Goal: Transaction & Acquisition: Purchase product/service

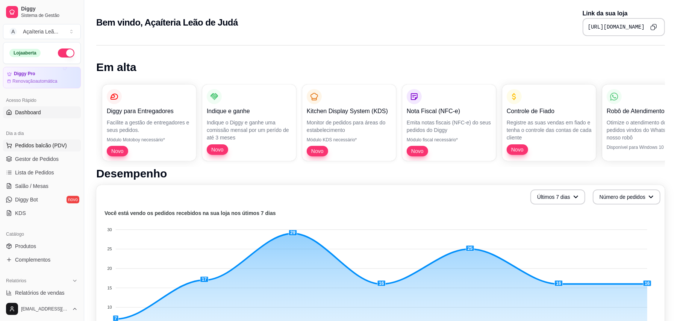
click at [59, 144] on span "Pedidos balcão (PDV)" at bounding box center [41, 146] width 52 height 8
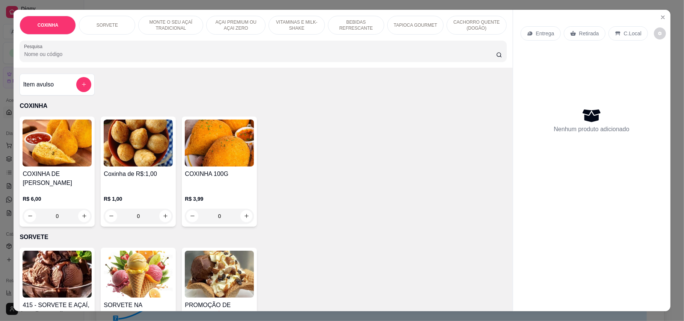
click at [142, 144] on img at bounding box center [138, 143] width 69 height 47
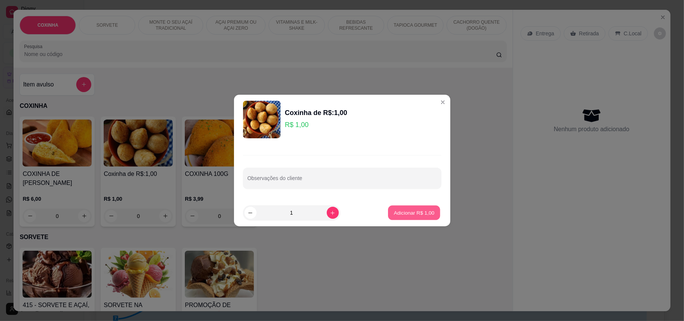
click at [415, 217] on button "Adicionar R$ 1,00" at bounding box center [414, 213] width 52 height 15
type input "1"
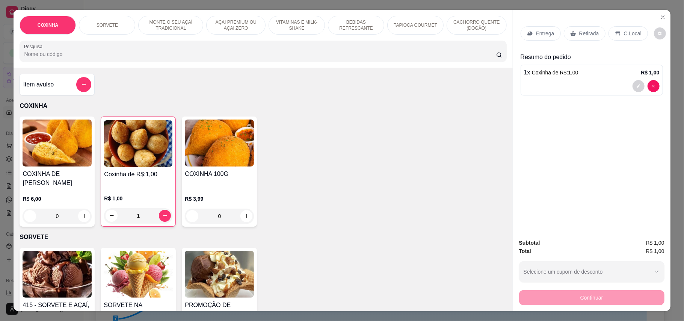
click at [589, 30] on p "Retirada" at bounding box center [590, 34] width 20 height 8
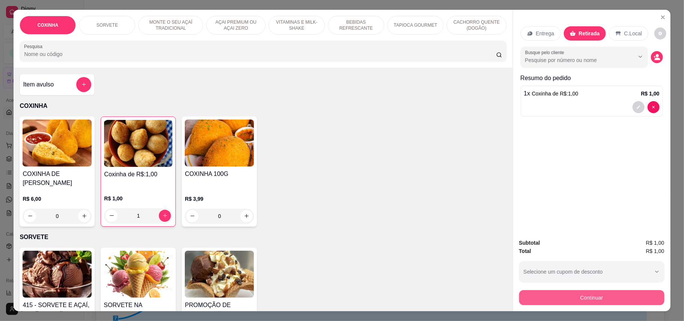
click at [633, 301] on button "Continuar" at bounding box center [591, 297] width 145 height 15
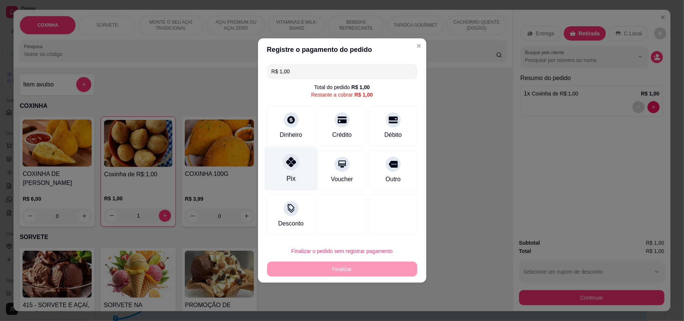
click at [287, 170] on div "Pix" at bounding box center [291, 169] width 53 height 44
type input "R$ 0,00"
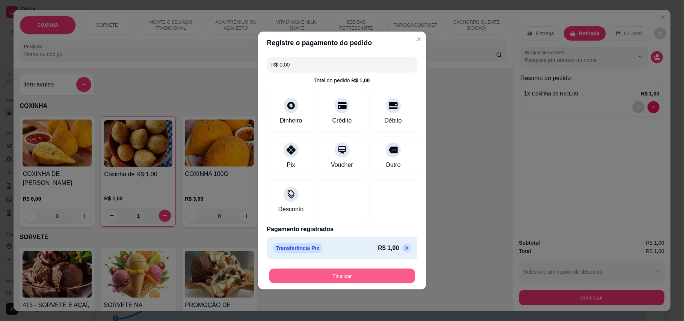
click at [340, 280] on button "Finalizar" at bounding box center [342, 276] width 146 height 15
click at [340, 280] on div "Finalizar" at bounding box center [342, 275] width 150 height 15
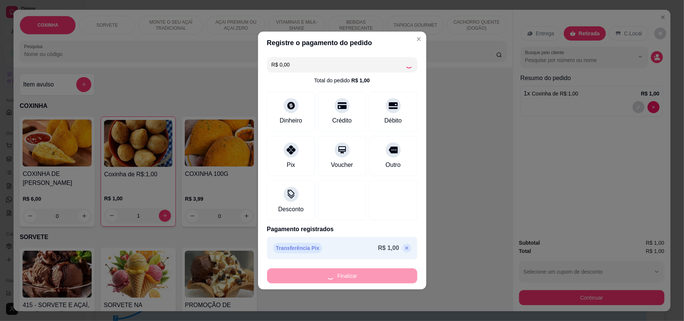
type input "0"
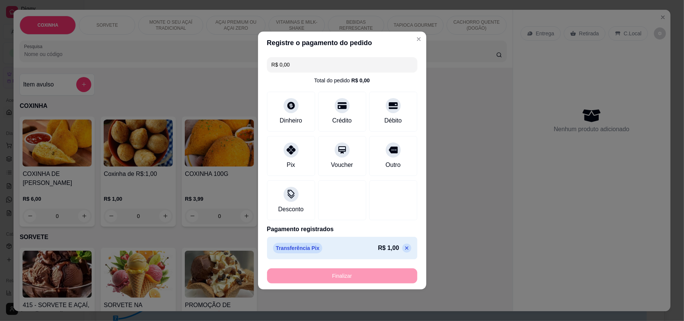
type input "-R$ 1,00"
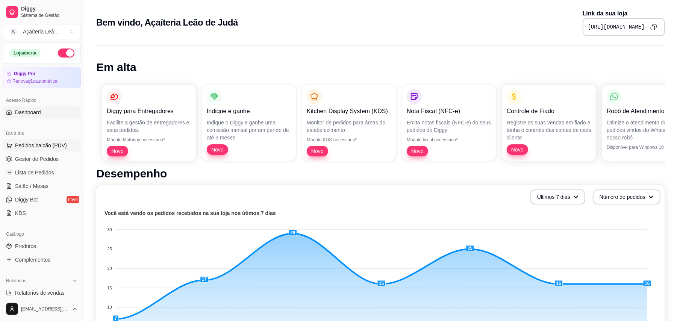
click at [56, 145] on span "Pedidos balcão (PDV)" at bounding box center [41, 146] width 52 height 8
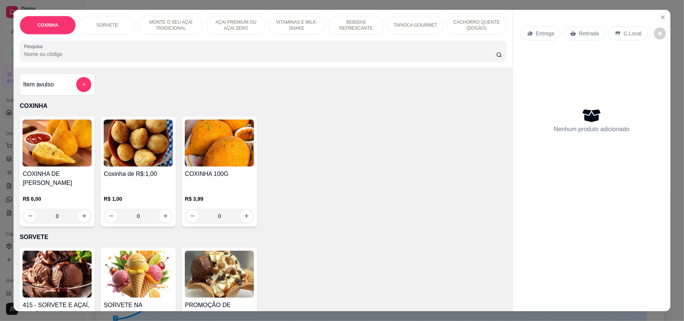
click at [149, 195] on p "R$ 1,00" at bounding box center [138, 199] width 69 height 8
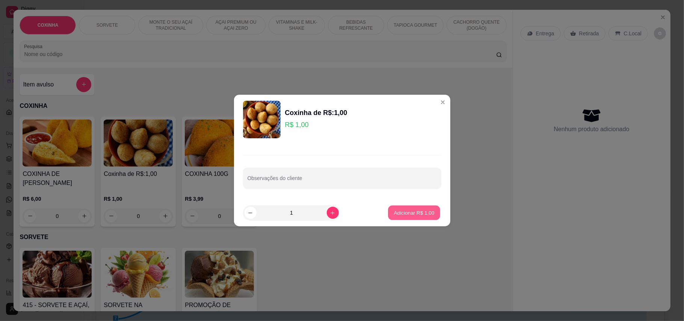
click at [412, 215] on p "Adicionar R$ 1,00" at bounding box center [414, 212] width 41 height 7
type input "1"
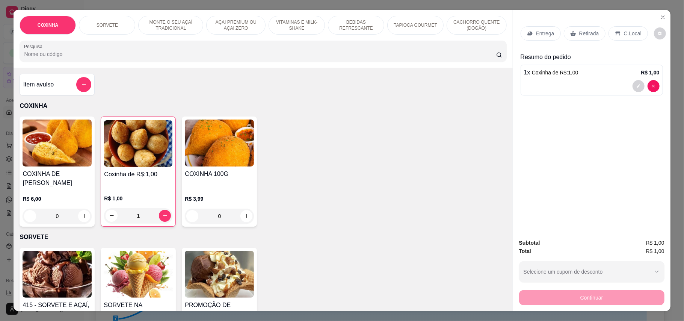
click at [584, 26] on div "Retirada" at bounding box center [585, 33] width 42 height 14
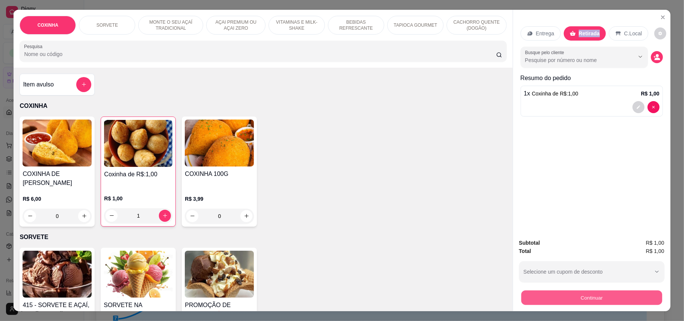
click at [616, 297] on button "Continuar" at bounding box center [591, 298] width 141 height 15
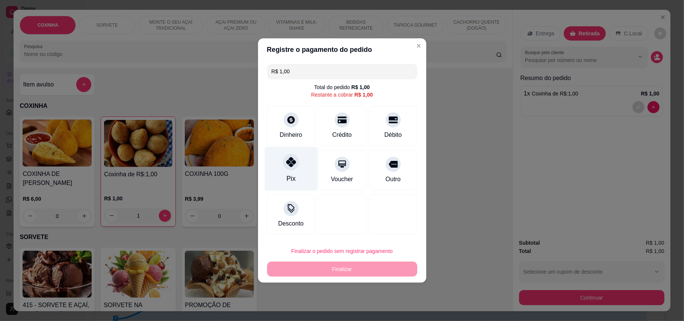
click at [284, 166] on div at bounding box center [291, 162] width 17 height 17
type input "R$ 0,00"
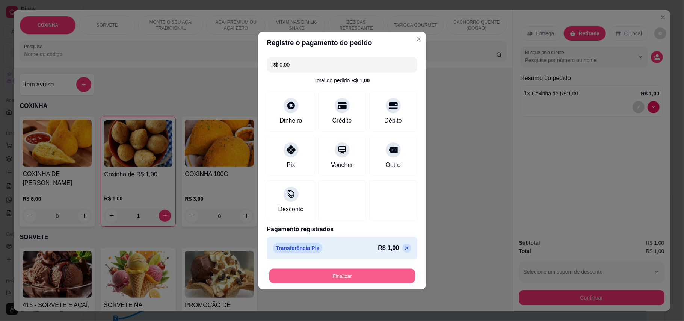
click at [331, 277] on button "Finalizar" at bounding box center [342, 276] width 146 height 15
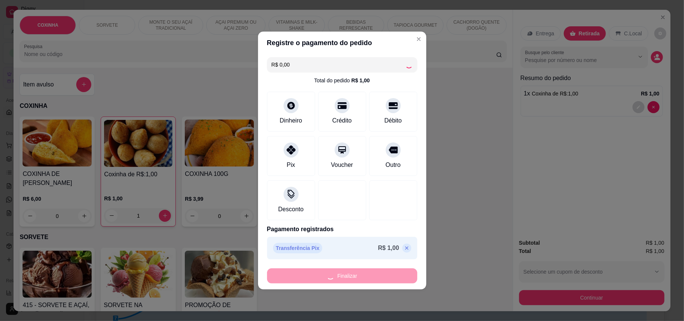
type input "0"
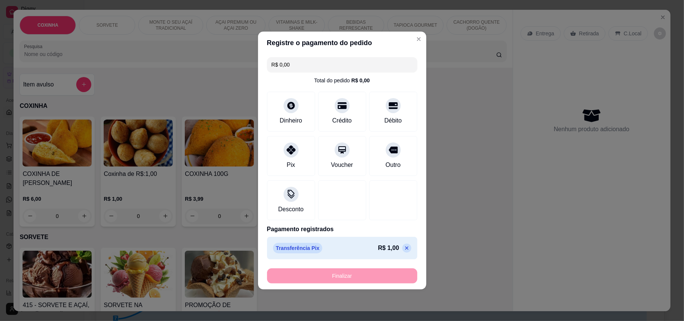
type input "-R$ 1,00"
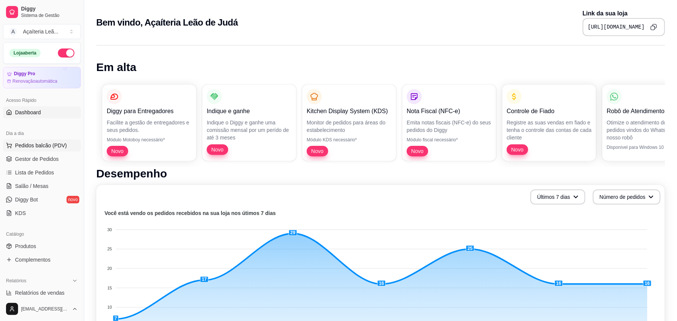
click at [40, 144] on span "Pedidos balcão (PDV)" at bounding box center [41, 146] width 52 height 8
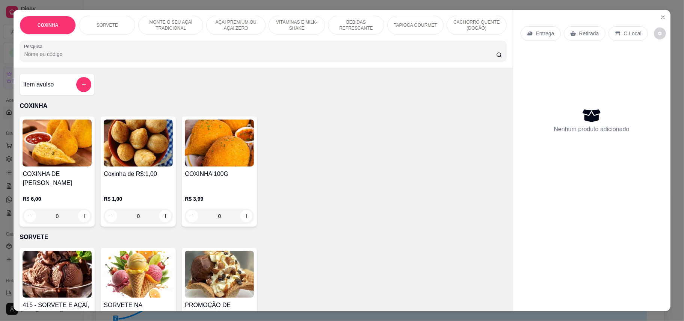
click at [133, 160] on img at bounding box center [138, 143] width 69 height 47
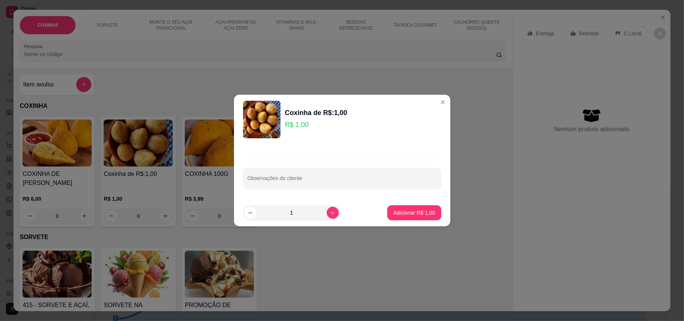
click at [293, 214] on input "1" at bounding box center [292, 212] width 70 height 15
type input "9"
click at [407, 210] on p "Adicionar R$ 9,00" at bounding box center [415, 213] width 42 height 8
type input "9"
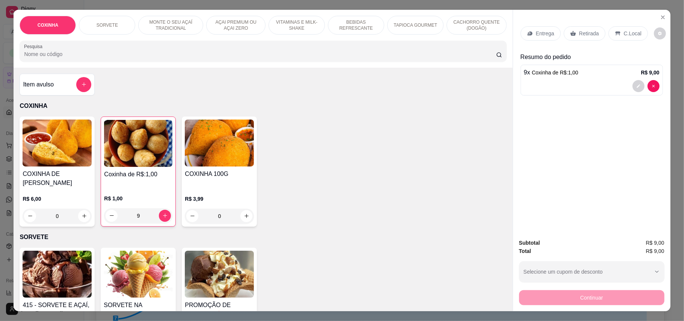
click at [593, 30] on p "Retirada" at bounding box center [590, 34] width 20 height 8
drag, startPoint x: 593, startPoint y: 30, endPoint x: 586, endPoint y: 30, distance: 7.2
click at [592, 30] on p "Retirada" at bounding box center [590, 34] width 20 height 8
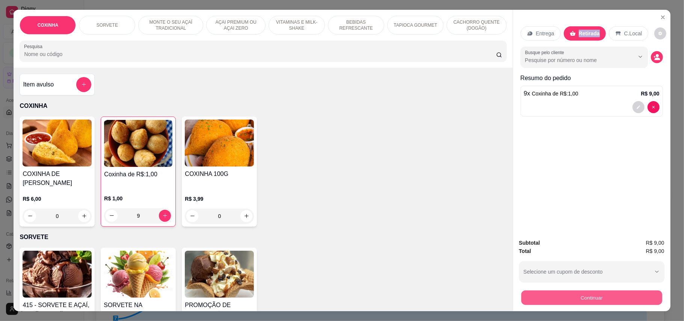
click at [596, 304] on button "Continuar" at bounding box center [591, 298] width 141 height 15
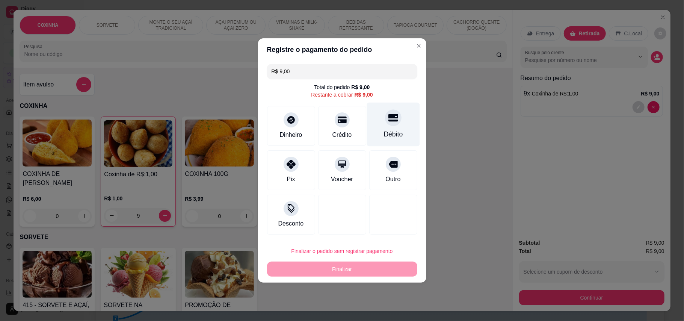
click at [384, 136] on div "Débito" at bounding box center [393, 134] width 19 height 10
type input "R$ 0,00"
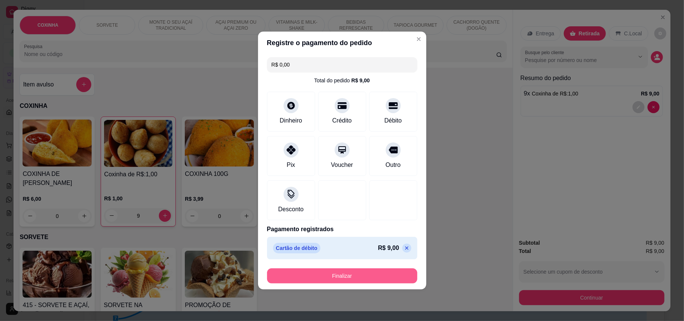
click at [374, 277] on button "Finalizar" at bounding box center [342, 275] width 150 height 15
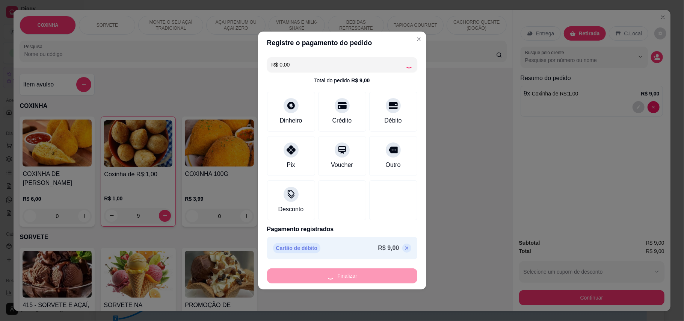
type input "0"
type input "-R$ 9,00"
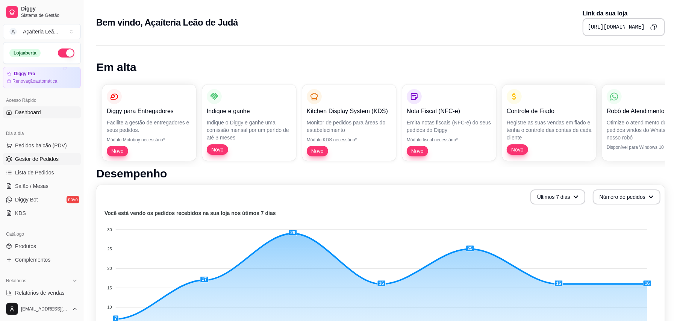
click at [35, 157] on span "Gestor de Pedidos" at bounding box center [37, 159] width 44 height 8
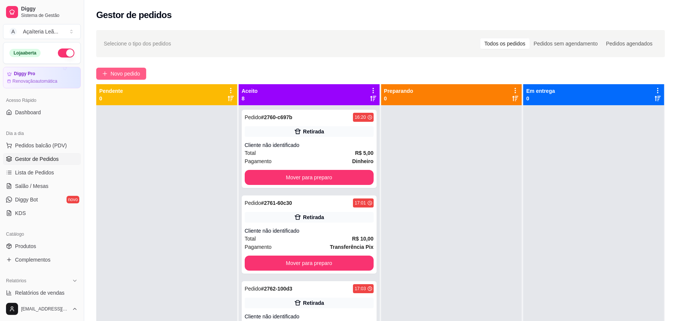
click at [121, 77] on span "Novo pedido" at bounding box center [125, 74] width 30 height 8
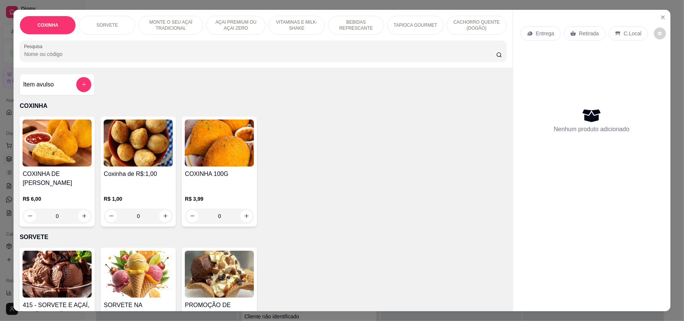
click at [60, 273] on img at bounding box center [57, 274] width 69 height 47
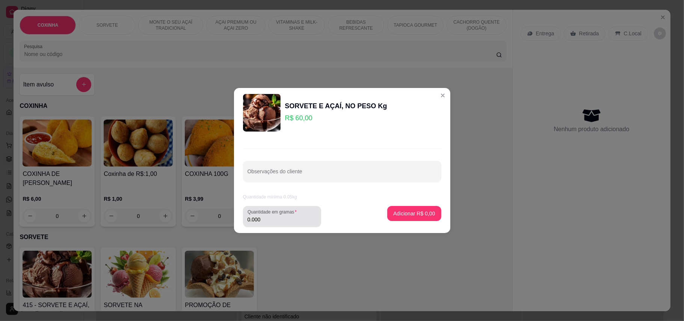
click at [275, 215] on div "0.000" at bounding box center [282, 216] width 69 height 15
type input "0.264"
click at [401, 215] on p "Adicionar R$ 15,84" at bounding box center [413, 214] width 45 height 8
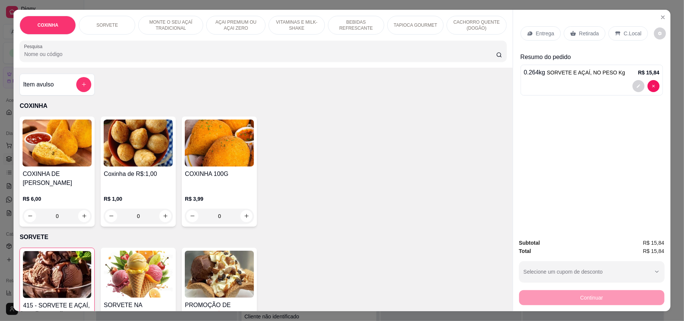
click at [587, 32] on p "Retirada" at bounding box center [590, 34] width 20 height 8
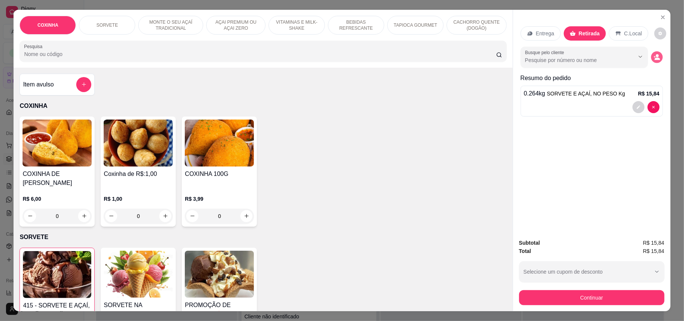
click at [654, 54] on icon "decrease-product-quantity" at bounding box center [657, 57] width 6 height 6
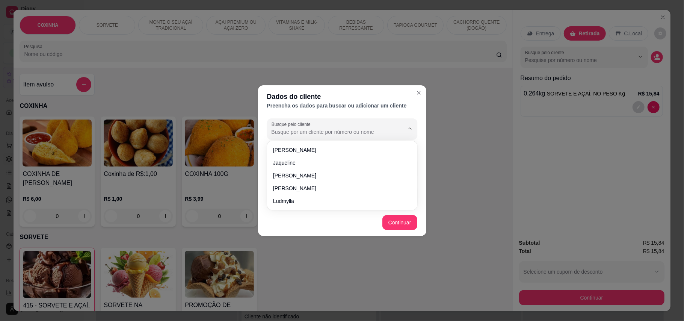
click at [321, 133] on input "Busque pelo cliente" at bounding box center [332, 132] width 120 height 8
type input "luci"
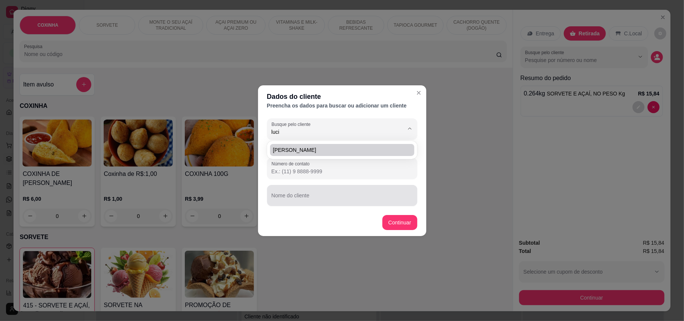
click at [313, 201] on input "Nome do cliente" at bounding box center [342, 199] width 141 height 8
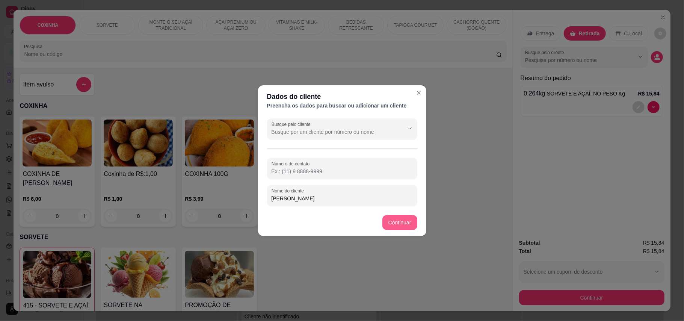
type input "[PERSON_NAME]"
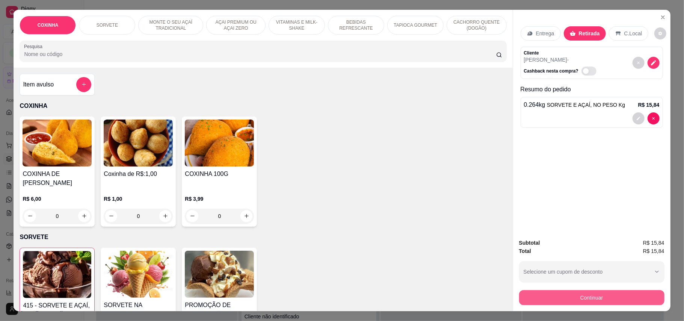
click at [609, 299] on button "Continuar" at bounding box center [591, 297] width 145 height 15
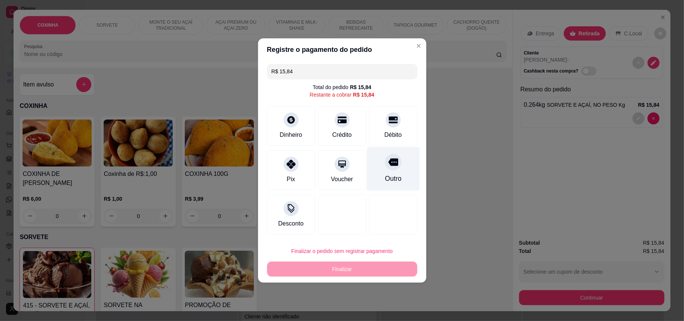
click at [388, 166] on icon at bounding box center [393, 162] width 10 height 10
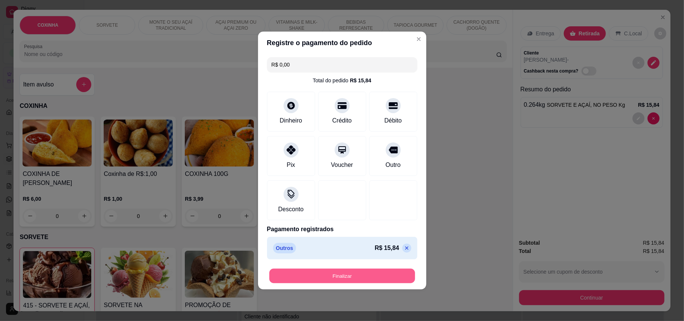
click at [383, 277] on button "Finalizar" at bounding box center [342, 276] width 146 height 15
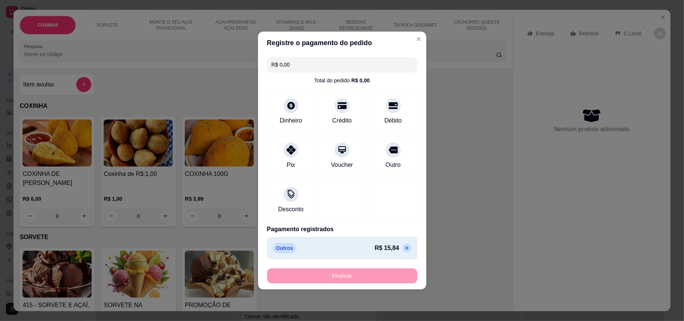
type input "-R$ 15,84"
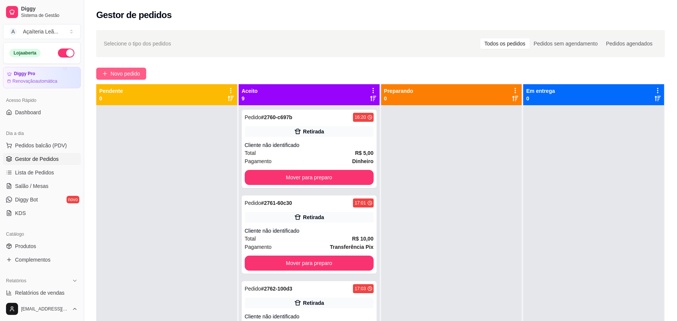
click at [119, 71] on span "Novo pedido" at bounding box center [125, 74] width 30 height 8
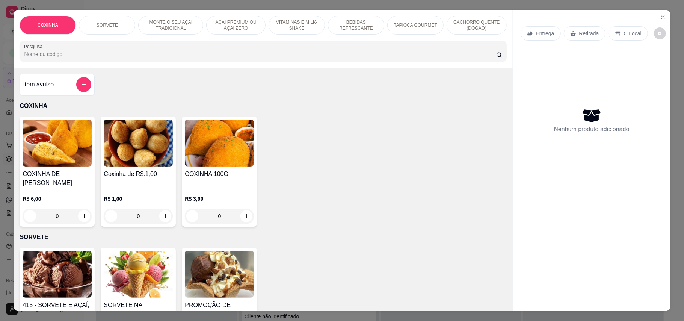
click at [131, 188] on div "R$ 1,00 0" at bounding box center [138, 206] width 69 height 36
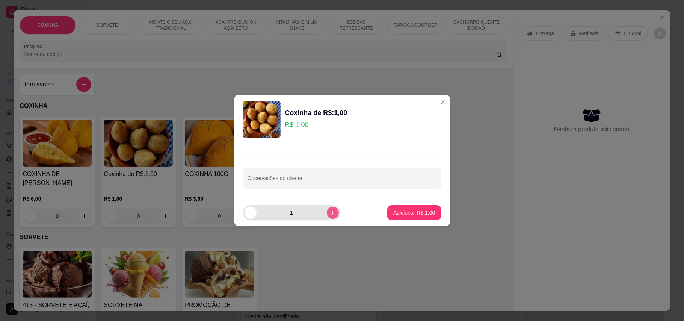
click at [324, 218] on div "1" at bounding box center [292, 212] width 94 height 15
click at [324, 218] on div "2" at bounding box center [292, 212] width 94 height 15
click at [327, 217] on button "increase-product-quantity" at bounding box center [333, 213] width 12 height 12
click at [327, 215] on button "increase-product-quantity" at bounding box center [333, 213] width 12 height 12
type input "4"
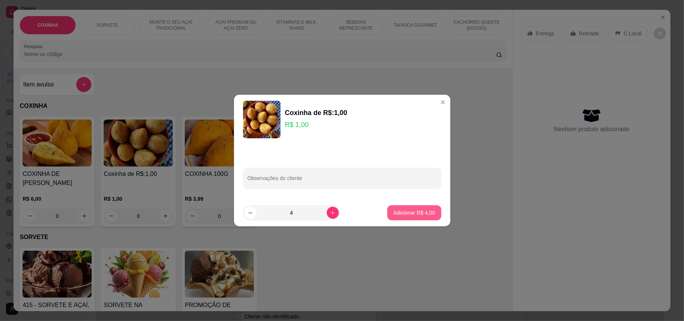
click at [425, 213] on p "Adicionar R$ 4,00" at bounding box center [415, 213] width 42 height 8
type input "4"
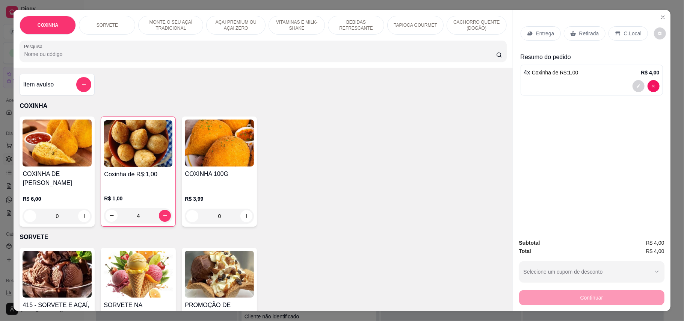
click at [580, 30] on p "Retirada" at bounding box center [590, 34] width 20 height 8
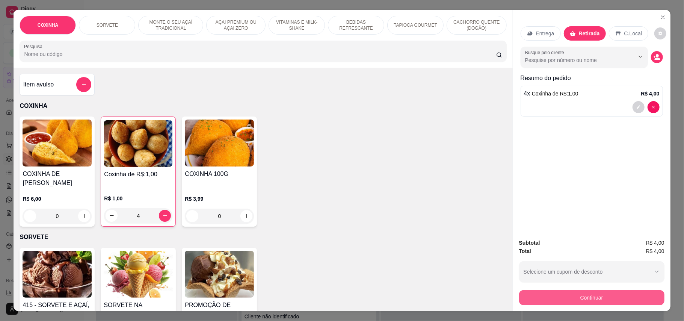
click at [603, 298] on button "Continuar" at bounding box center [591, 297] width 145 height 15
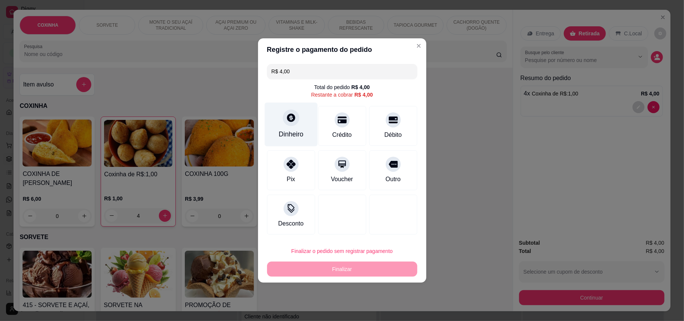
click at [279, 123] on div "Dinheiro" at bounding box center [291, 125] width 53 height 44
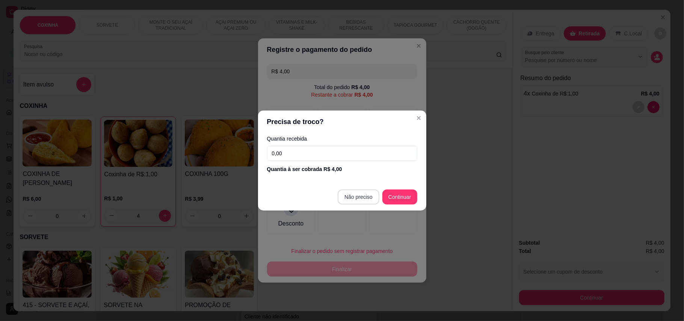
type input "R$ 0,00"
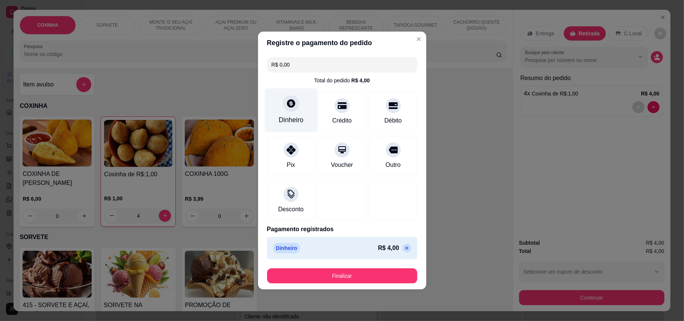
click at [274, 121] on div "Dinheiro" at bounding box center [291, 110] width 53 height 44
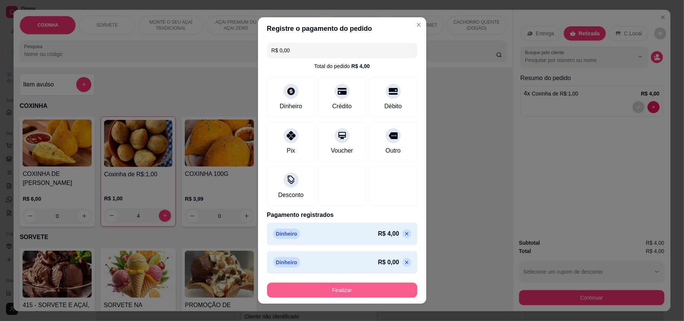
click at [364, 290] on button "Finalizar" at bounding box center [342, 290] width 150 height 15
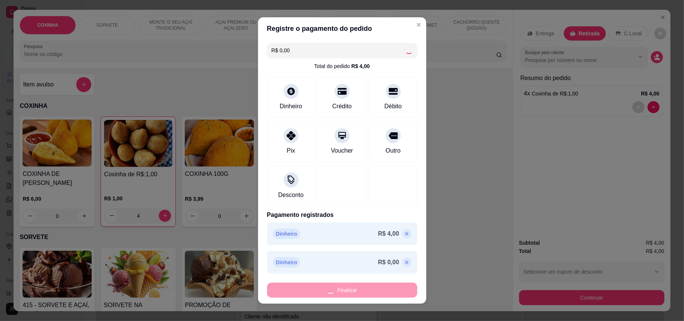
type input "0"
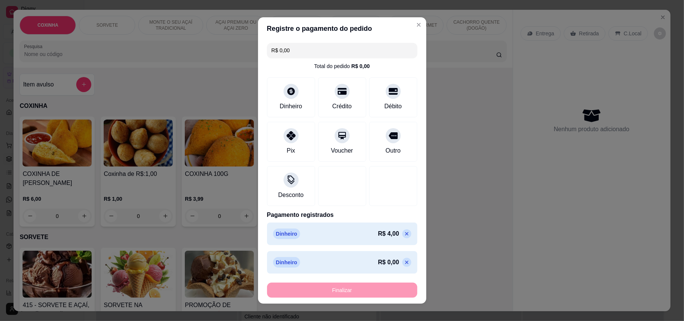
type input "-R$ 4,00"
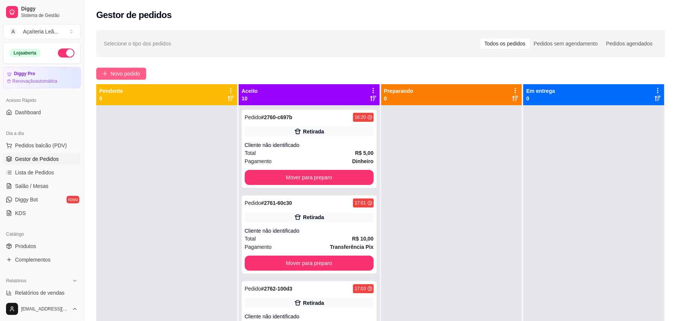
click at [128, 73] on span "Novo pedido" at bounding box center [125, 74] width 30 height 8
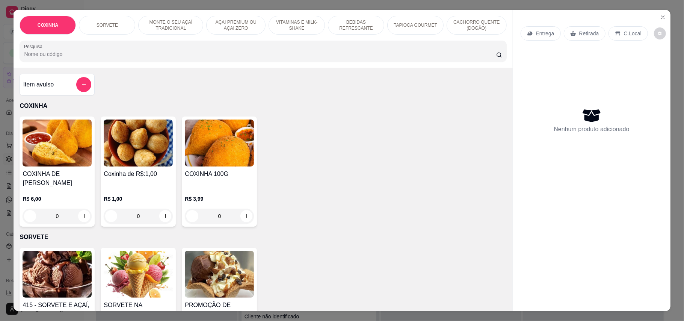
click at [366, 26] on p "BEBIDAS REFRESCANTE" at bounding box center [357, 25] width 44 height 12
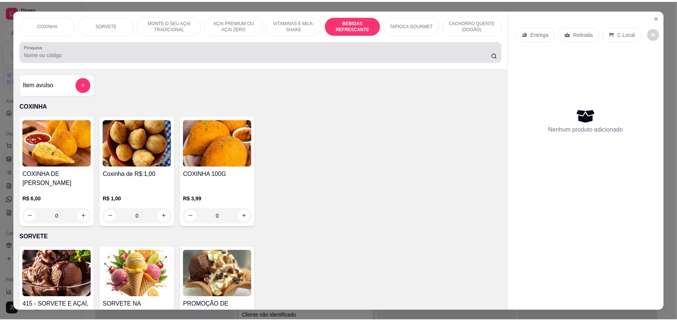
scroll to position [14, 0]
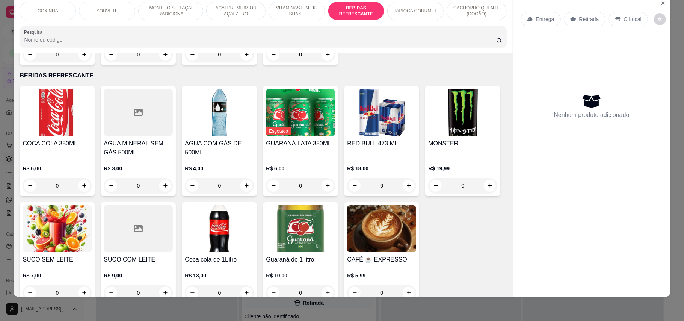
click at [335, 255] on h4 "Guaraná de 1 litro" at bounding box center [300, 259] width 69 height 9
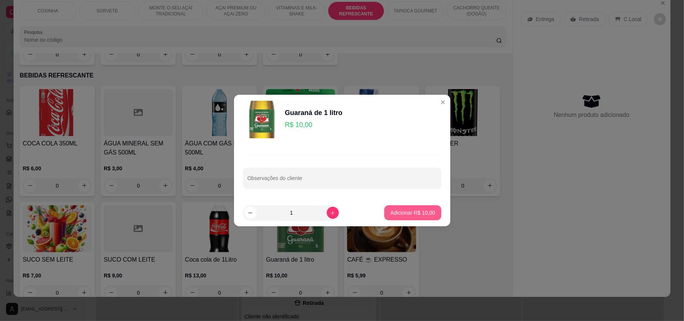
click at [395, 216] on p "Adicionar R$ 10,00" at bounding box center [413, 213] width 45 height 8
type input "1"
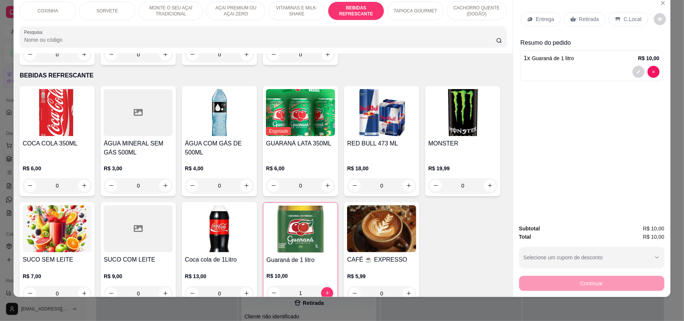
click at [585, 14] on div "Retirada" at bounding box center [585, 19] width 42 height 14
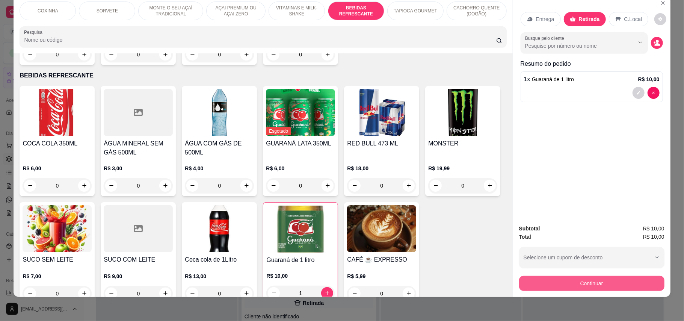
click at [630, 276] on button "Continuar" at bounding box center [591, 283] width 145 height 15
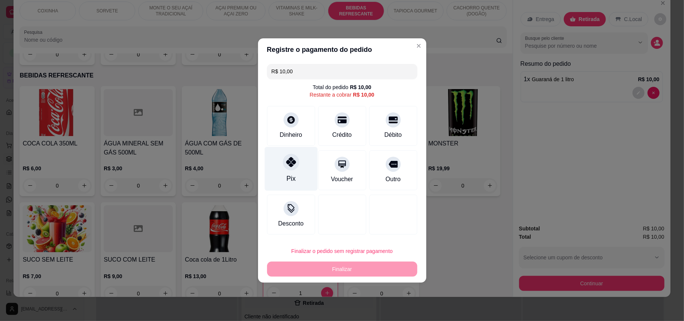
click at [286, 158] on icon at bounding box center [291, 162] width 10 height 10
type input "R$ 0,00"
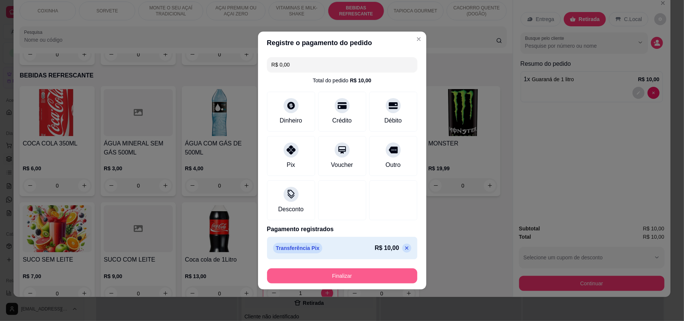
click at [382, 277] on button "Finalizar" at bounding box center [342, 275] width 150 height 15
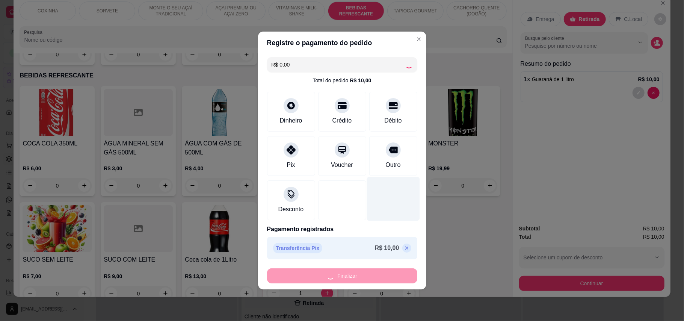
type input "0"
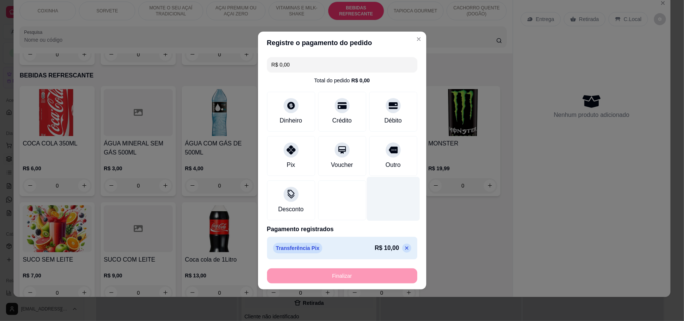
type input "-R$ 10,00"
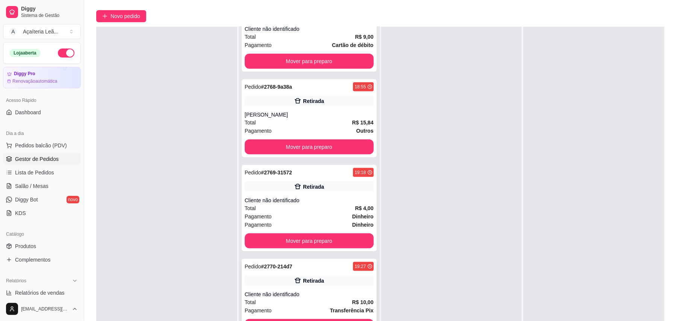
scroll to position [115, 0]
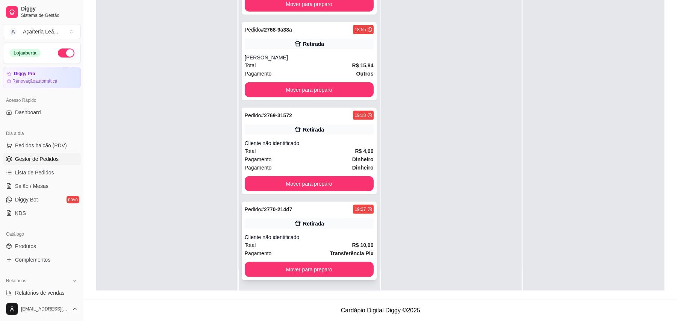
click at [316, 232] on div "Pedido # 2770-214d7 19:27 Retirada Cliente não identificado Total R$ 10,00 Paga…" at bounding box center [309, 241] width 135 height 78
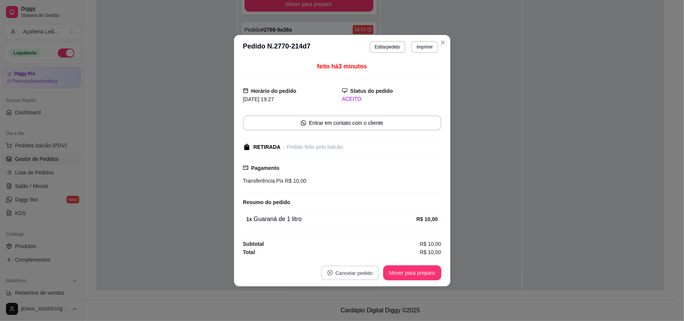
click at [348, 274] on button "Cancelar pedido" at bounding box center [350, 272] width 58 height 15
click at [368, 254] on button "Sim" at bounding box center [371, 255] width 29 height 15
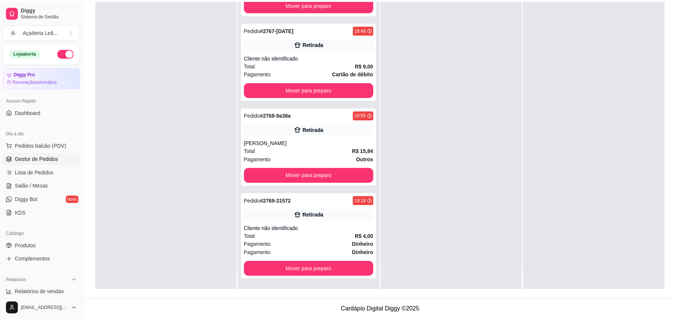
scroll to position [554, 0]
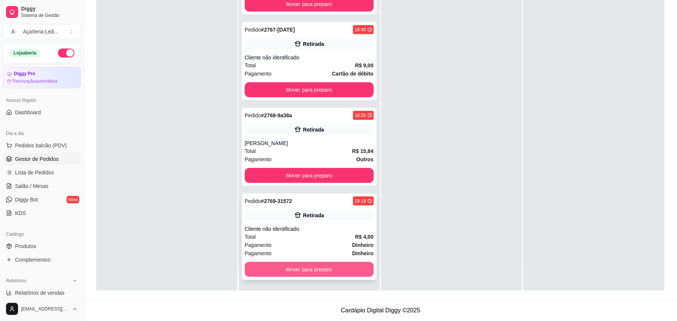
click at [328, 270] on button "Mover para preparo" at bounding box center [309, 269] width 129 height 15
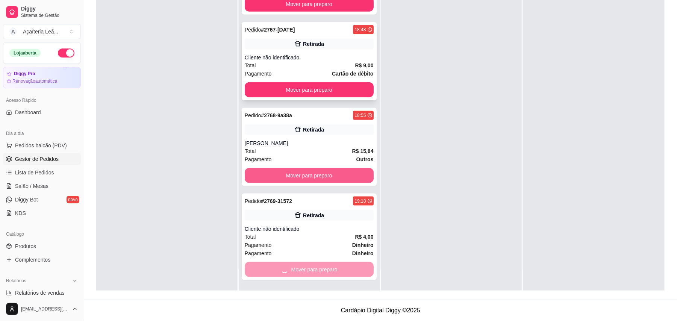
scroll to position [460, 0]
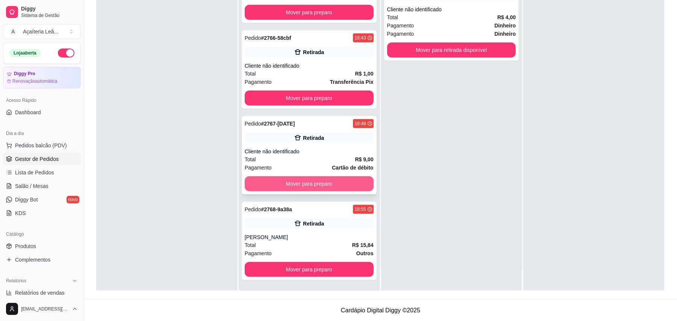
click at [324, 188] on button "Mover para preparo" at bounding box center [309, 183] width 129 height 15
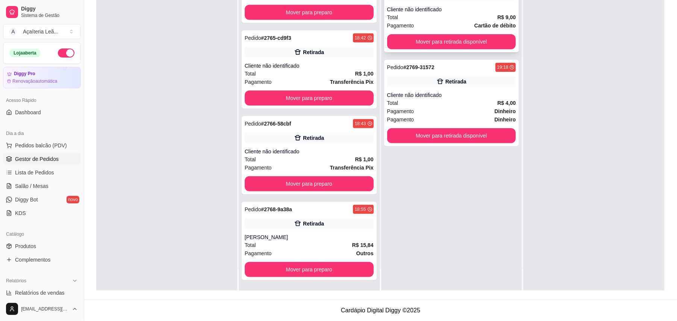
scroll to position [374, 0]
click at [438, 47] on button "Mover para retirada disponível" at bounding box center [451, 41] width 129 height 15
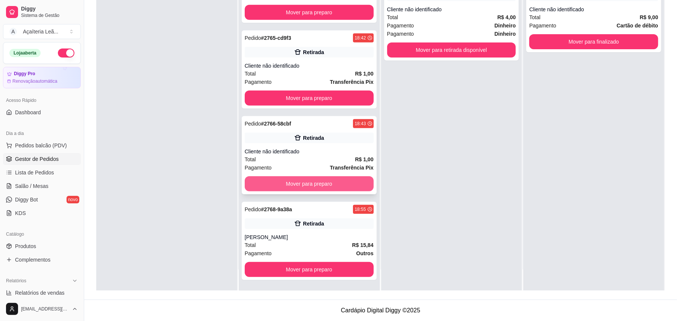
click at [338, 186] on button "Mover para preparo" at bounding box center [309, 183] width 129 height 15
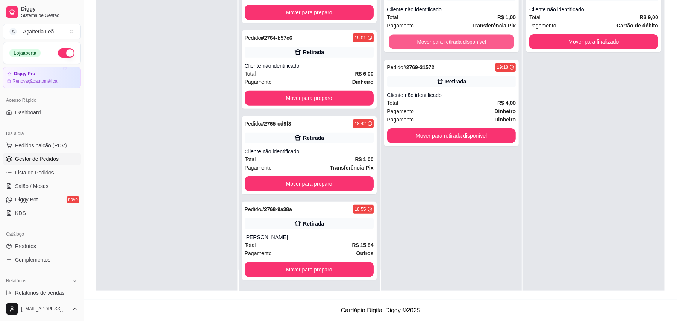
click at [401, 44] on button "Mover para retirada disponível" at bounding box center [451, 42] width 125 height 15
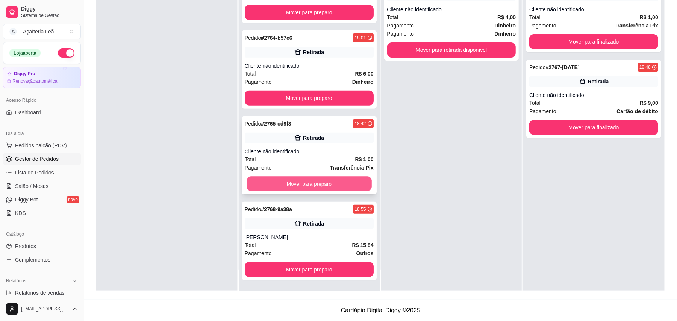
click at [334, 188] on button "Mover para preparo" at bounding box center [309, 184] width 125 height 15
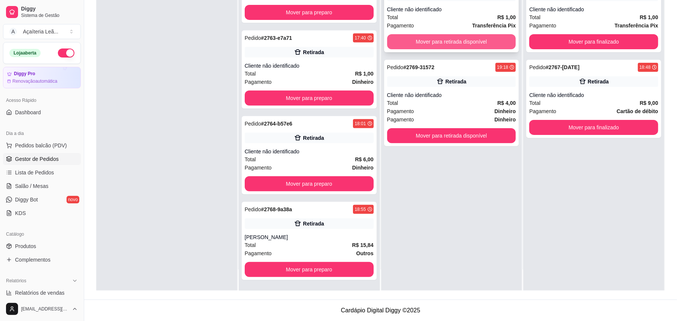
click at [410, 42] on button "Mover para retirada disponível" at bounding box center [451, 41] width 129 height 15
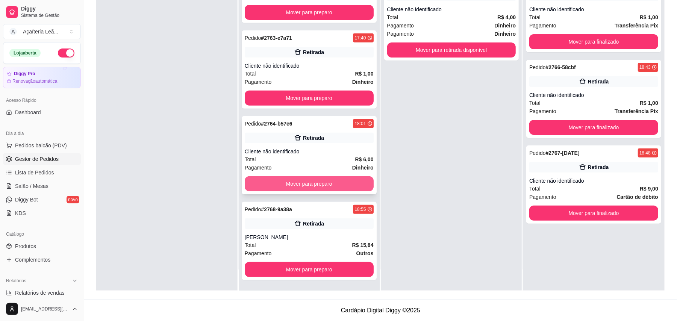
click at [348, 179] on button "Mover para preparo" at bounding box center [309, 183] width 129 height 15
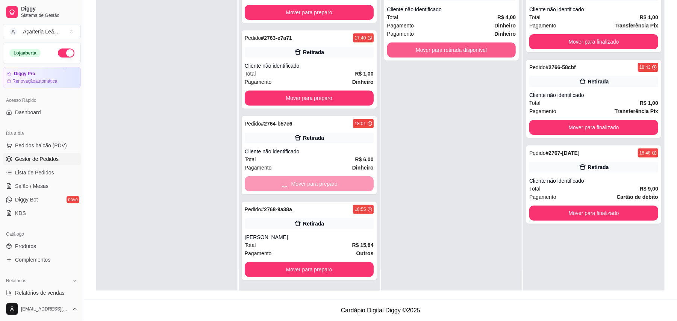
scroll to position [116, 0]
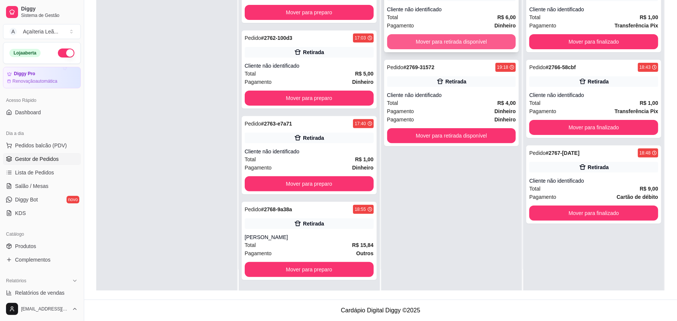
click at [405, 48] on button "Mover para retirada disponível" at bounding box center [451, 41] width 129 height 15
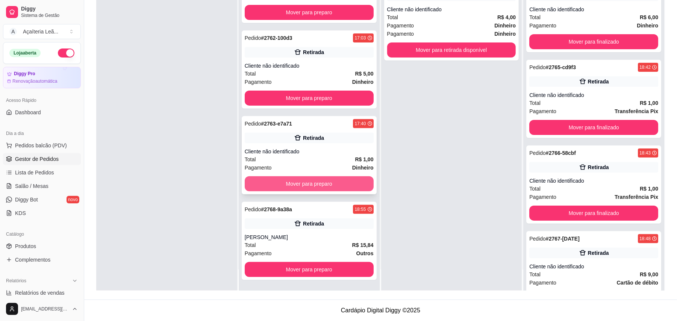
click at [346, 177] on button "Mover para preparo" at bounding box center [309, 183] width 129 height 15
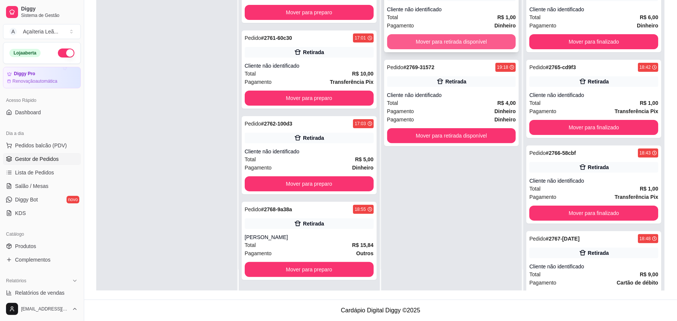
click at [407, 36] on button "Mover para retirada disponível" at bounding box center [451, 41] width 129 height 15
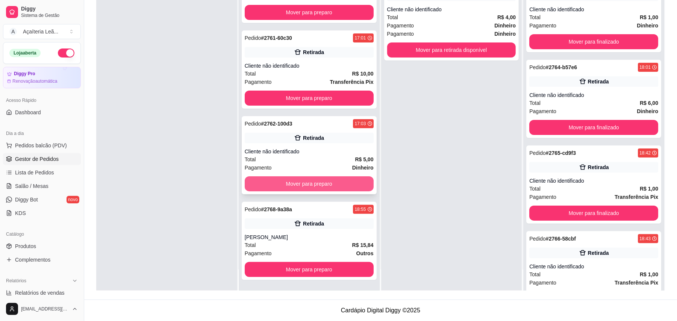
click at [339, 181] on button "Mover para preparo" at bounding box center [309, 183] width 129 height 15
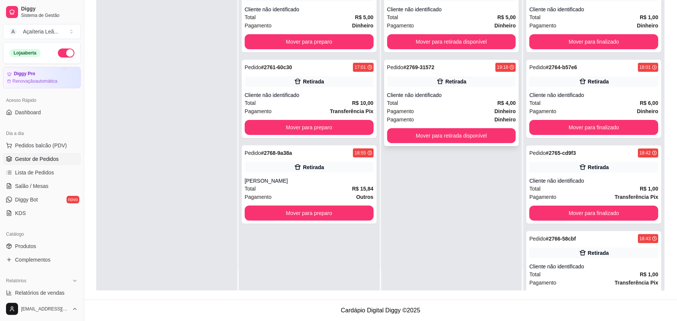
scroll to position [0, 0]
click at [409, 44] on button "Mover para retirada disponível" at bounding box center [451, 41] width 129 height 15
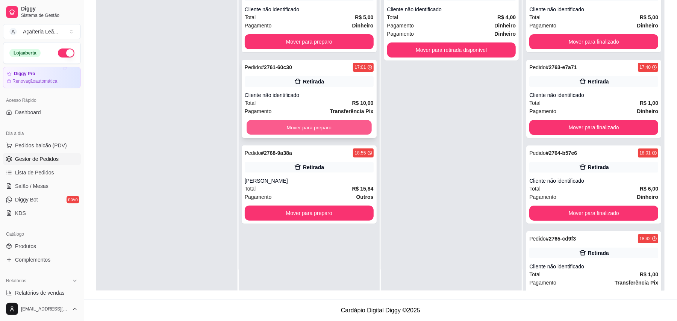
click at [354, 125] on button "Mover para preparo" at bounding box center [309, 127] width 125 height 15
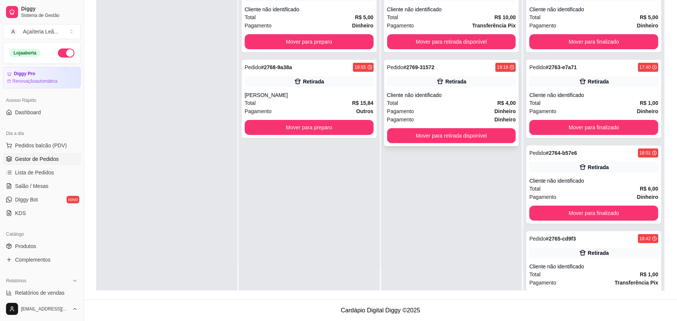
click at [426, 53] on div "Pedido # 2761-60c30 17:01 Retirada Cliente não identificado Total R$ 10,00 Paga…" at bounding box center [451, 130] width 141 height 321
click at [426, 44] on button "Mover para retirada disponível" at bounding box center [451, 42] width 125 height 15
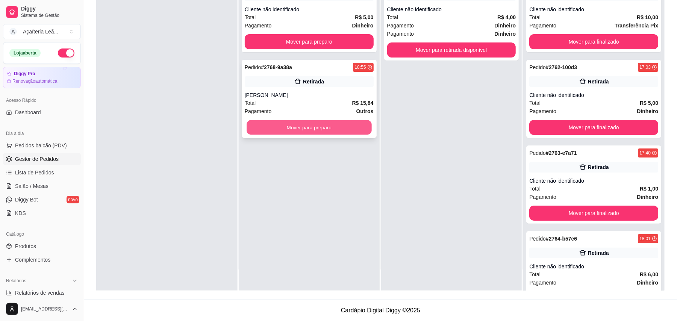
click at [351, 131] on button "Mover para preparo" at bounding box center [309, 127] width 125 height 15
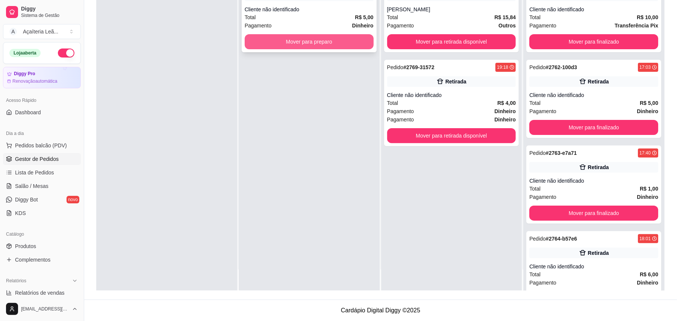
click at [349, 43] on button "Mover para preparo" at bounding box center [309, 41] width 129 height 15
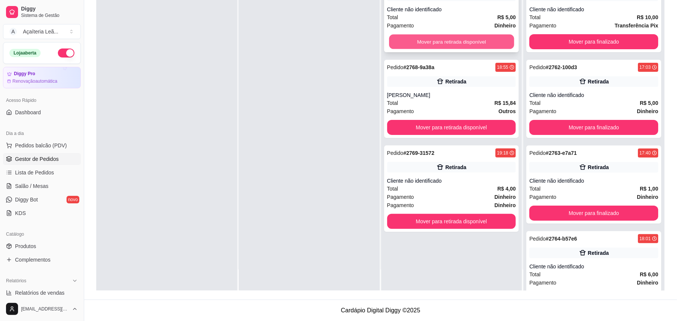
click at [411, 42] on button "Mover para retirada disponível" at bounding box center [451, 42] width 125 height 15
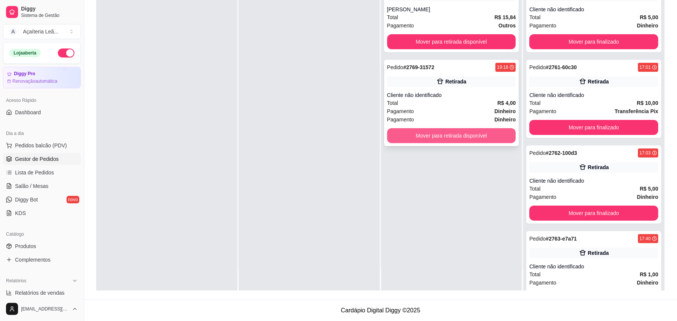
click at [406, 133] on button "Mover para retirada disponível" at bounding box center [451, 135] width 129 height 15
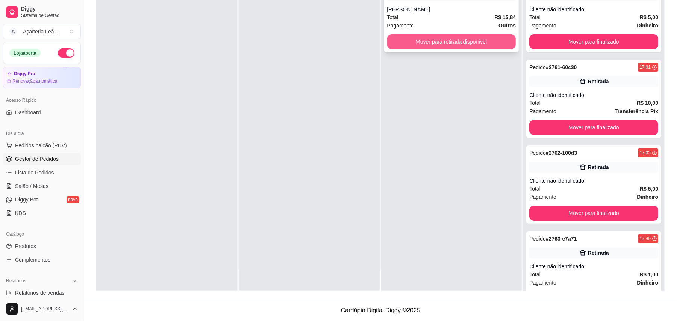
click at [404, 40] on button "Mover para retirada disponível" at bounding box center [451, 41] width 129 height 15
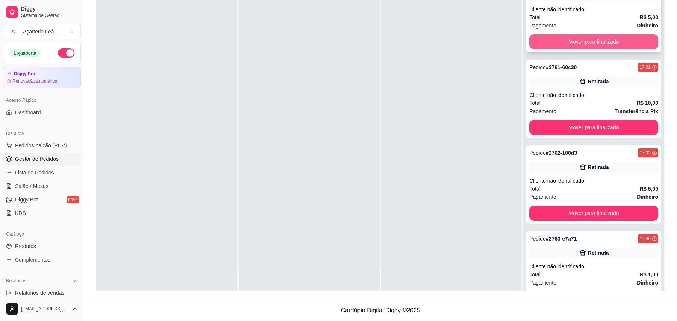
click at [550, 38] on button "Mover para finalizado" at bounding box center [593, 41] width 129 height 15
click at [550, 38] on div "Mover para finalizado" at bounding box center [593, 41] width 129 height 15
click at [551, 38] on button "Mover para finalizado" at bounding box center [593, 41] width 129 height 15
click at [548, 42] on button "Mover para finalizado" at bounding box center [593, 42] width 125 height 15
click at [548, 42] on button "Mover para finalizado" at bounding box center [593, 41] width 129 height 15
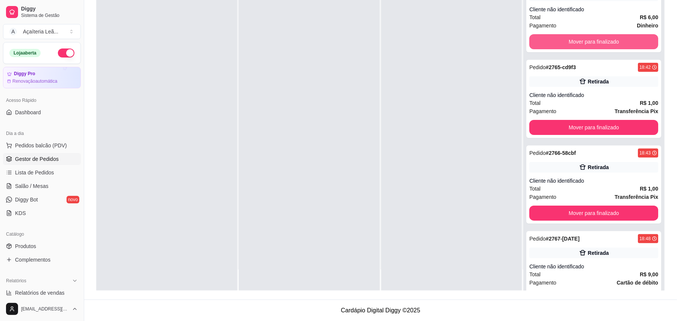
click at [548, 42] on button "Mover para finalizado" at bounding box center [593, 41] width 129 height 15
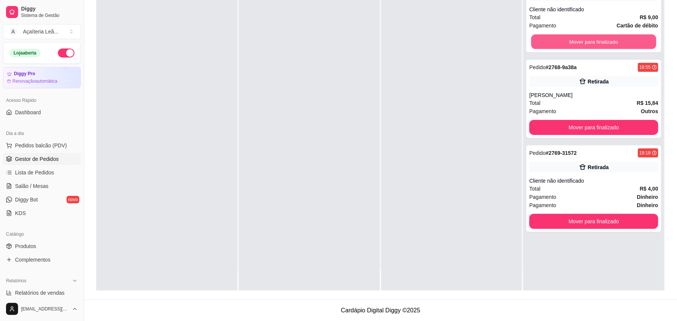
click at [548, 42] on button "Mover para finalizado" at bounding box center [593, 42] width 125 height 15
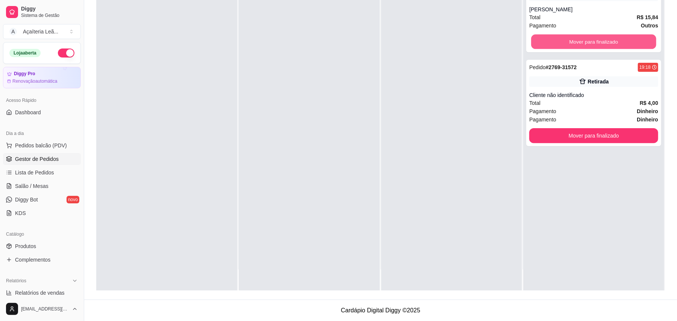
click at [548, 42] on button "Mover para finalizado" at bounding box center [593, 42] width 125 height 15
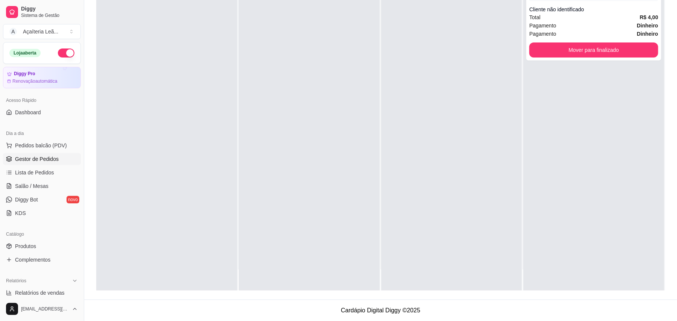
click at [548, 42] on div "Pedido # 2769-31572 19:18 Retirada Cliente não identificado Total R$ 4,00 Pagam…" at bounding box center [593, 17] width 135 height 86
click at [542, 45] on div "Pedido # 2769-31572 19:18 Retirada Cliente não identificado Total R$ 4,00 Pagam…" at bounding box center [593, 17] width 135 height 86
click at [542, 52] on button "Mover para finalizado" at bounding box center [593, 50] width 125 height 15
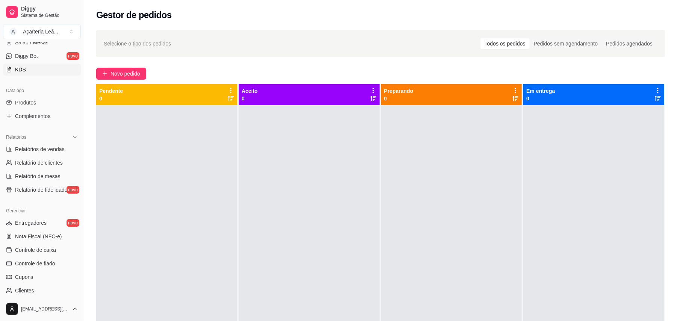
scroll to position [150, 0]
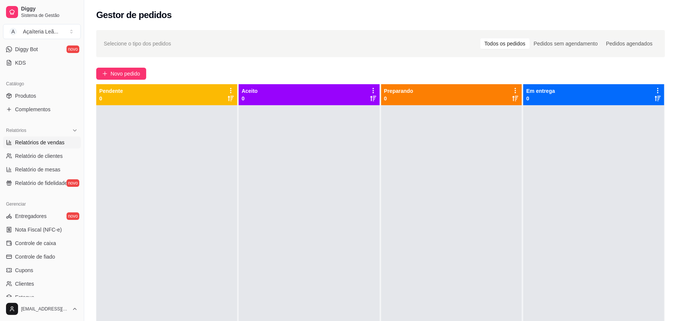
click at [38, 143] on span "Relatórios de vendas" at bounding box center [40, 143] width 50 height 8
select select "ALL"
select select "0"
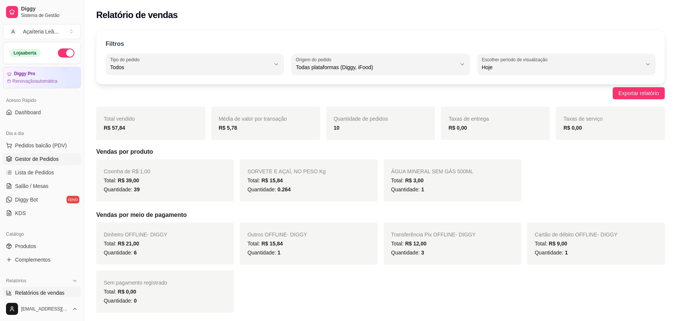
click at [29, 157] on span "Gestor de Pedidos" at bounding box center [37, 159] width 44 height 8
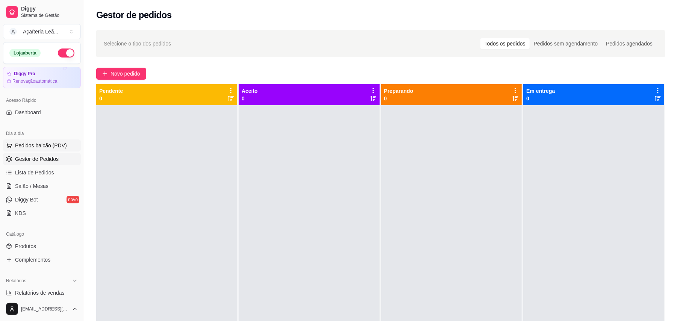
click at [53, 148] on span "Pedidos balcão (PDV)" at bounding box center [41, 146] width 52 height 8
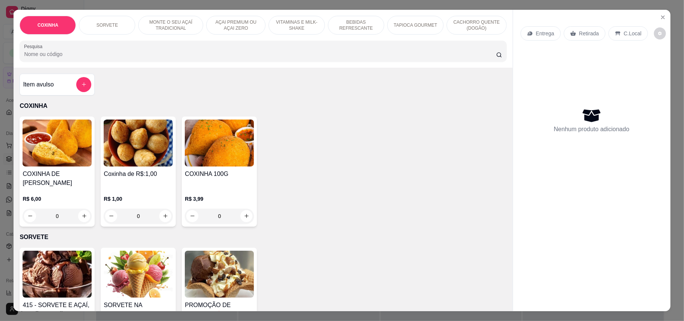
click at [104, 135] on img at bounding box center [138, 143] width 69 height 47
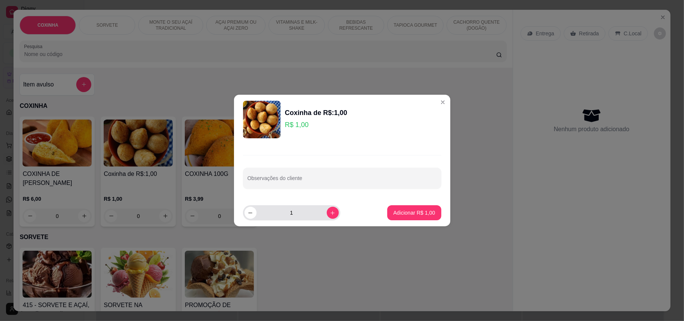
click at [302, 218] on input "1" at bounding box center [292, 212] width 70 height 15
type input "4"
click at [399, 209] on p "Adicionar R$ 4,00" at bounding box center [414, 212] width 41 height 7
type input "4"
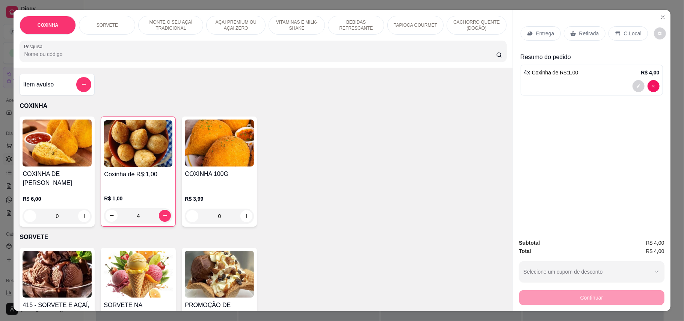
click at [584, 32] on p "Retirada" at bounding box center [590, 34] width 20 height 8
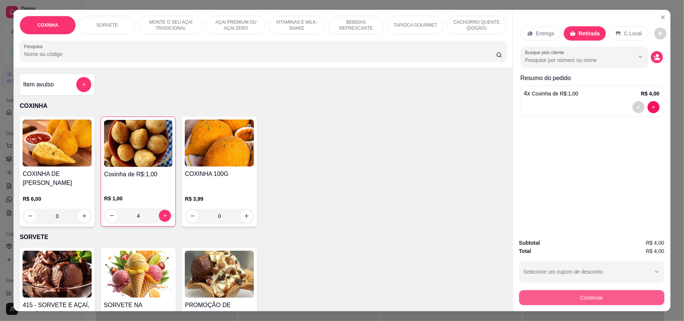
click at [579, 293] on button "Continuar" at bounding box center [591, 297] width 145 height 15
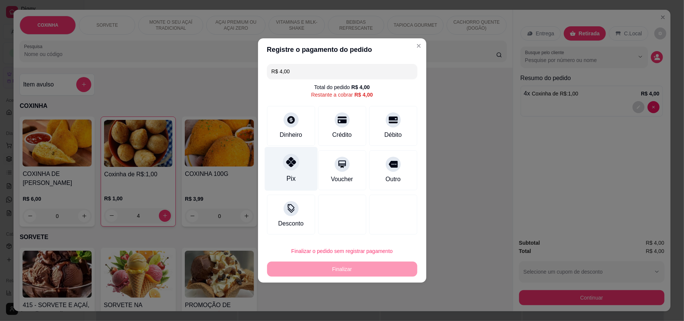
click at [298, 170] on div "Pix" at bounding box center [291, 169] width 53 height 44
type input "R$ 0,00"
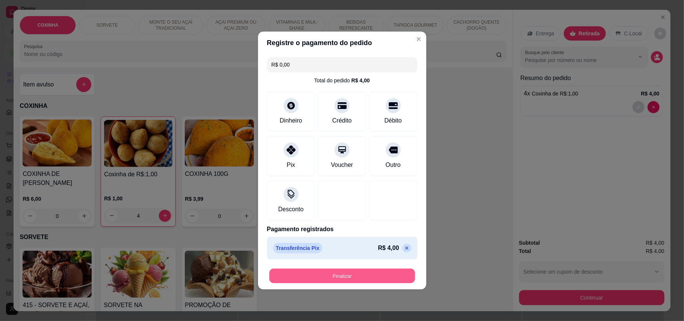
click at [345, 276] on button "Finalizar" at bounding box center [342, 276] width 146 height 15
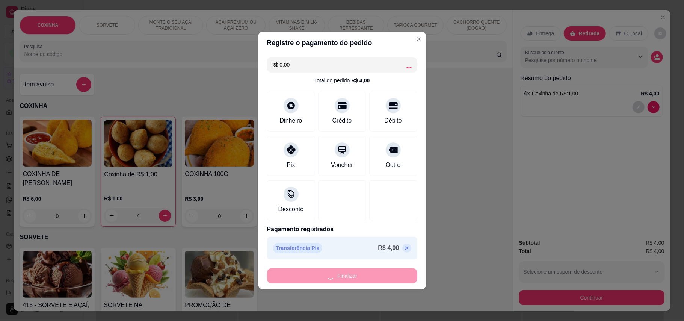
type input "0"
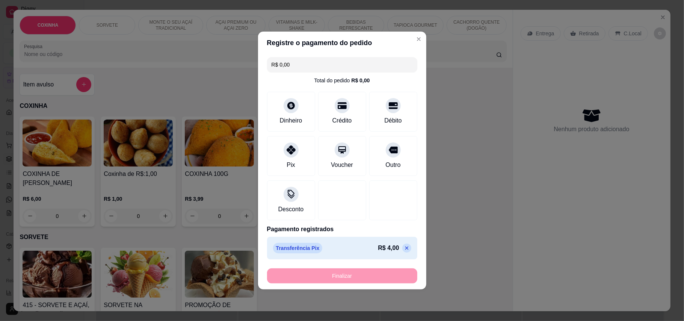
type input "-R$ 4,00"
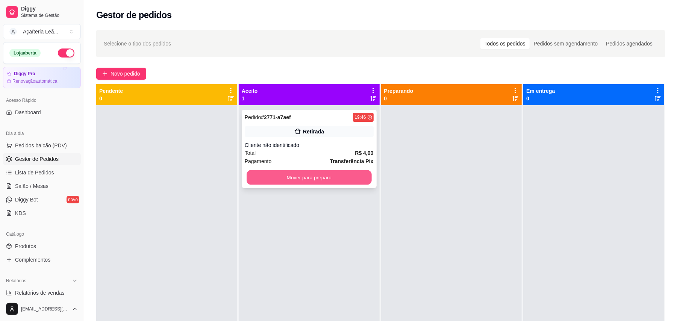
click at [319, 177] on button "Mover para preparo" at bounding box center [309, 177] width 125 height 15
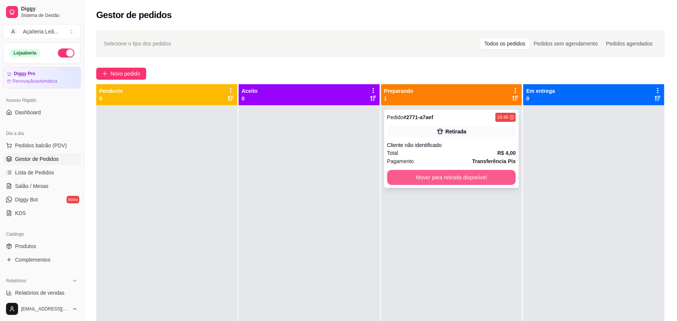
click at [461, 174] on button "Mover para retirada disponível" at bounding box center [451, 177] width 129 height 15
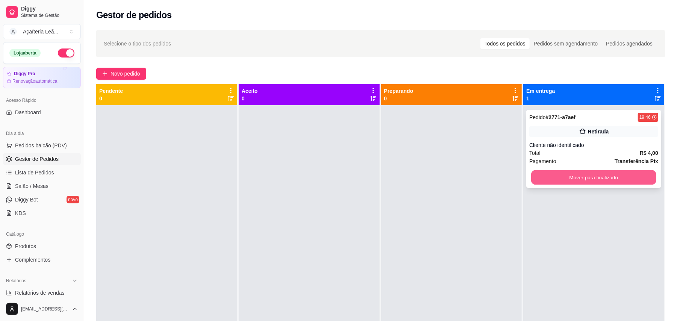
click at [562, 171] on button "Mover para finalizado" at bounding box center [593, 177] width 125 height 15
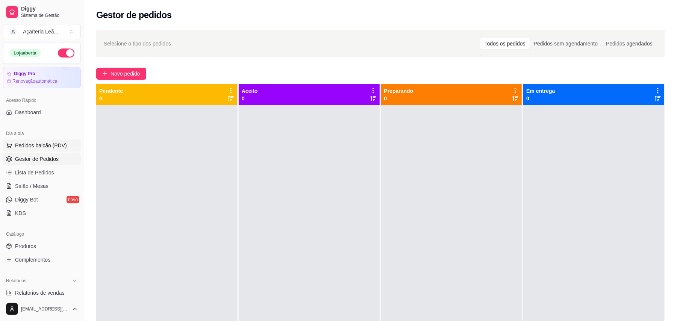
click at [49, 146] on span "Pedidos balcão (PDV)" at bounding box center [41, 146] width 52 height 8
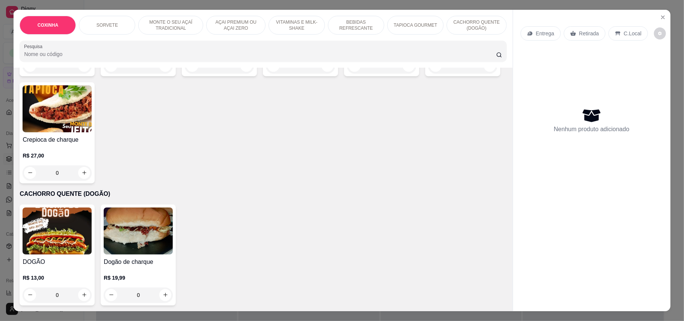
scroll to position [915, 0]
